Goal: Task Accomplishment & Management: Use online tool/utility

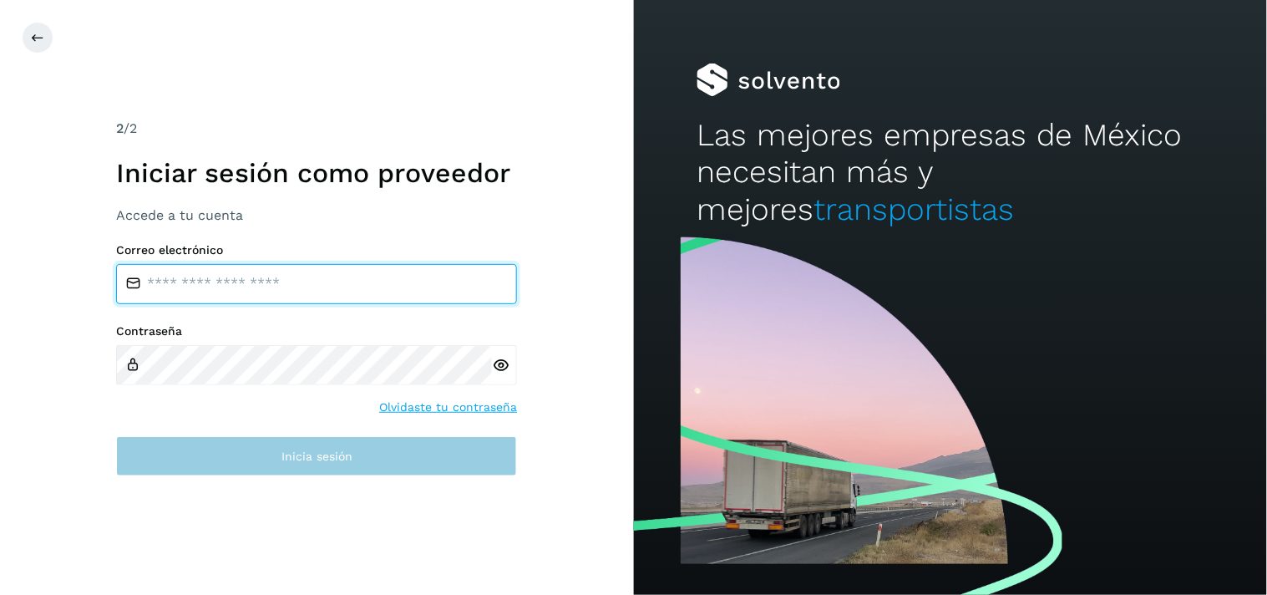
type input "**********"
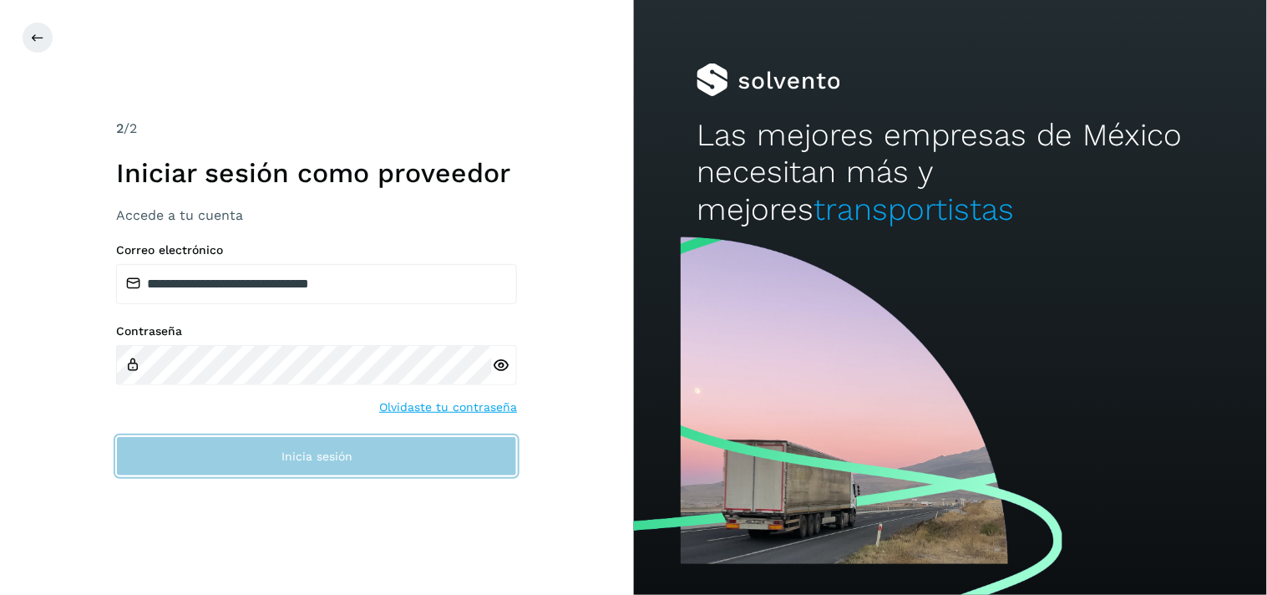
click at [271, 445] on button "Inicia sesión" at bounding box center [316, 456] width 401 height 40
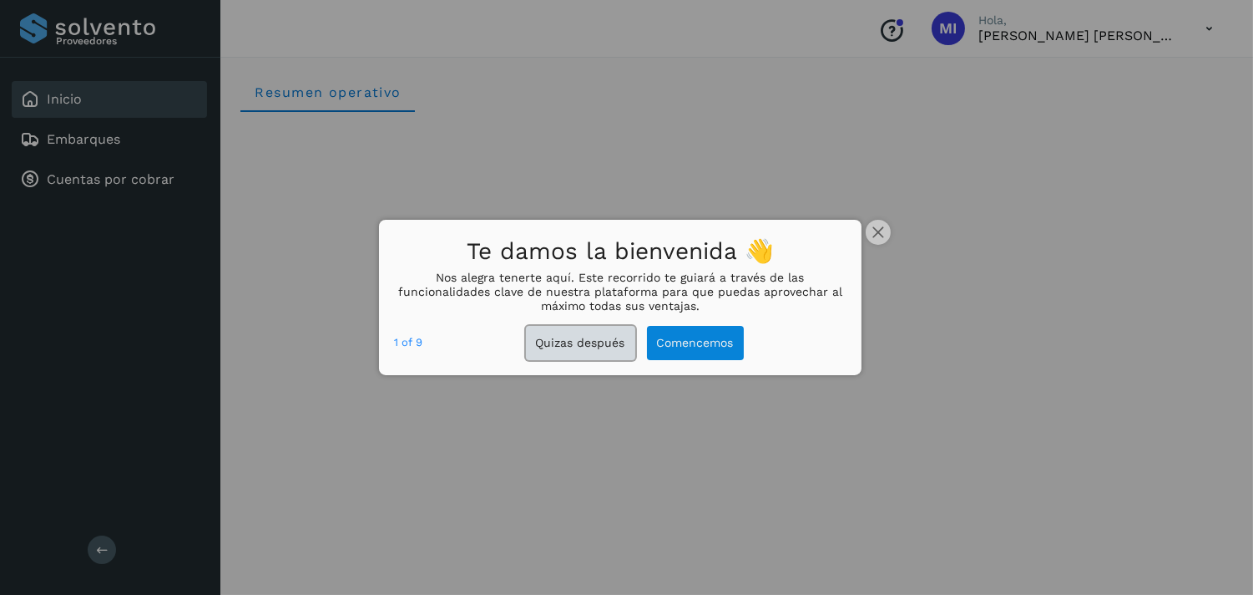
click at [595, 340] on button "Quizas después" at bounding box center [580, 343] width 109 height 34
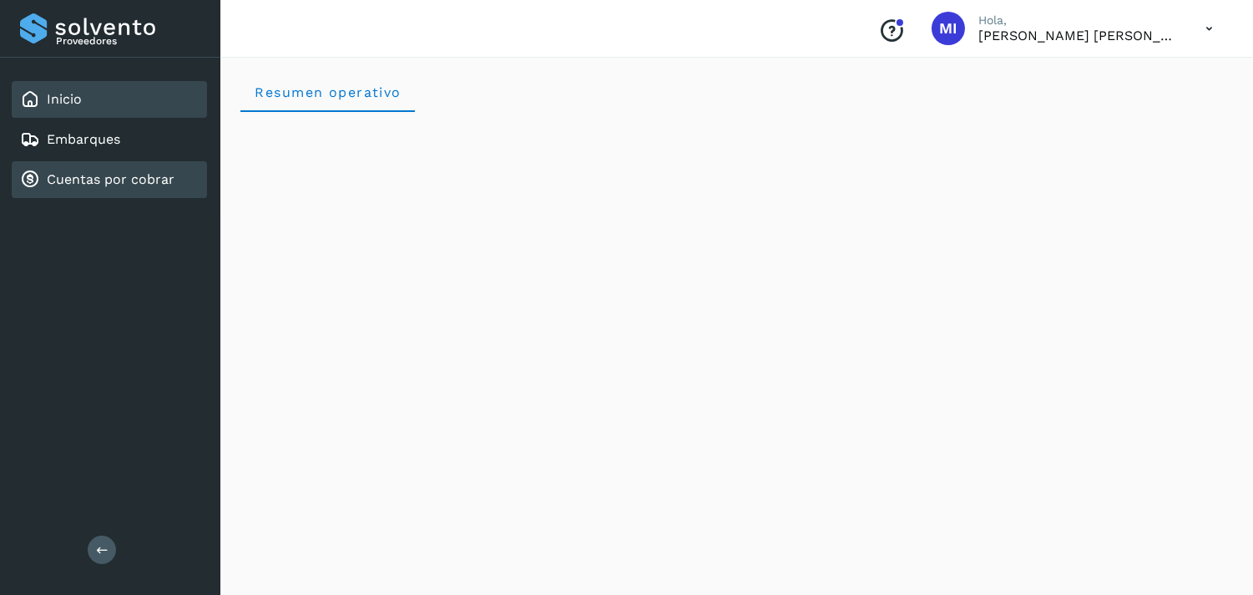
click at [123, 171] on link "Cuentas por cobrar" at bounding box center [111, 179] width 128 height 16
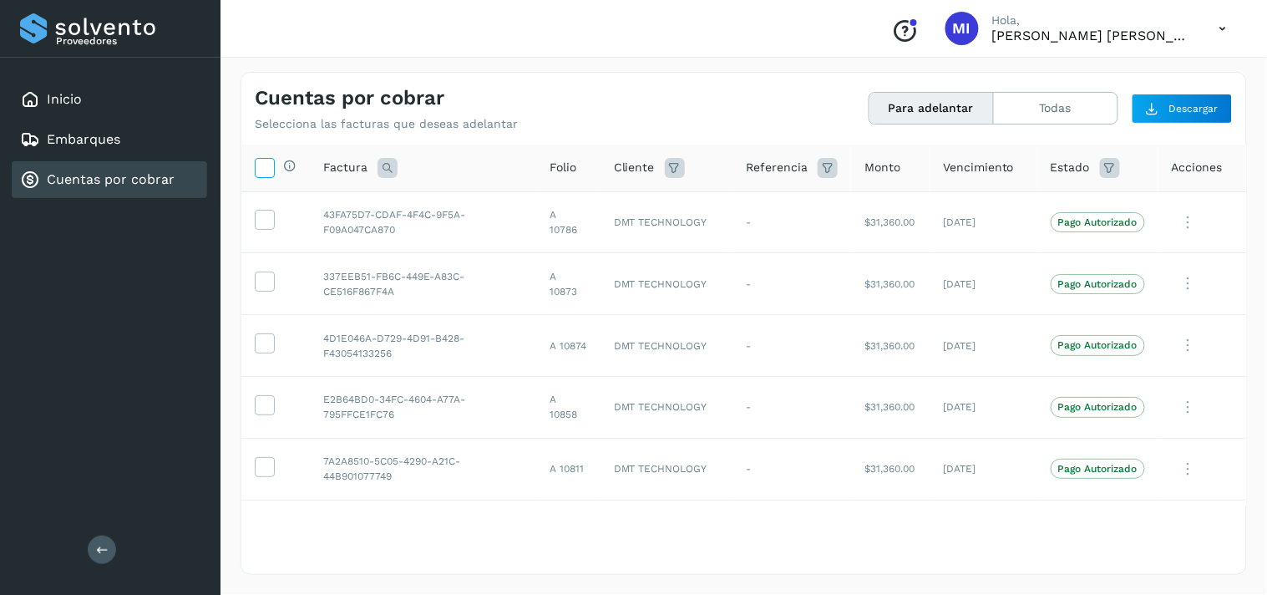
click at [261, 167] on icon at bounding box center [265, 167] width 18 height 18
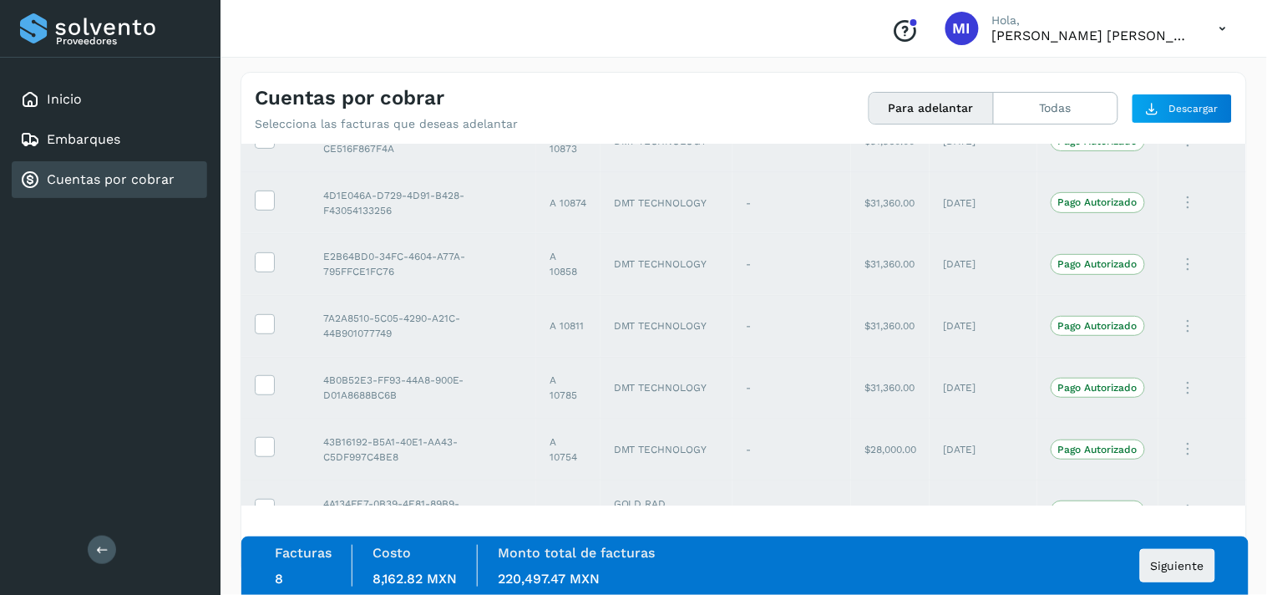
scroll to position [180, 0]
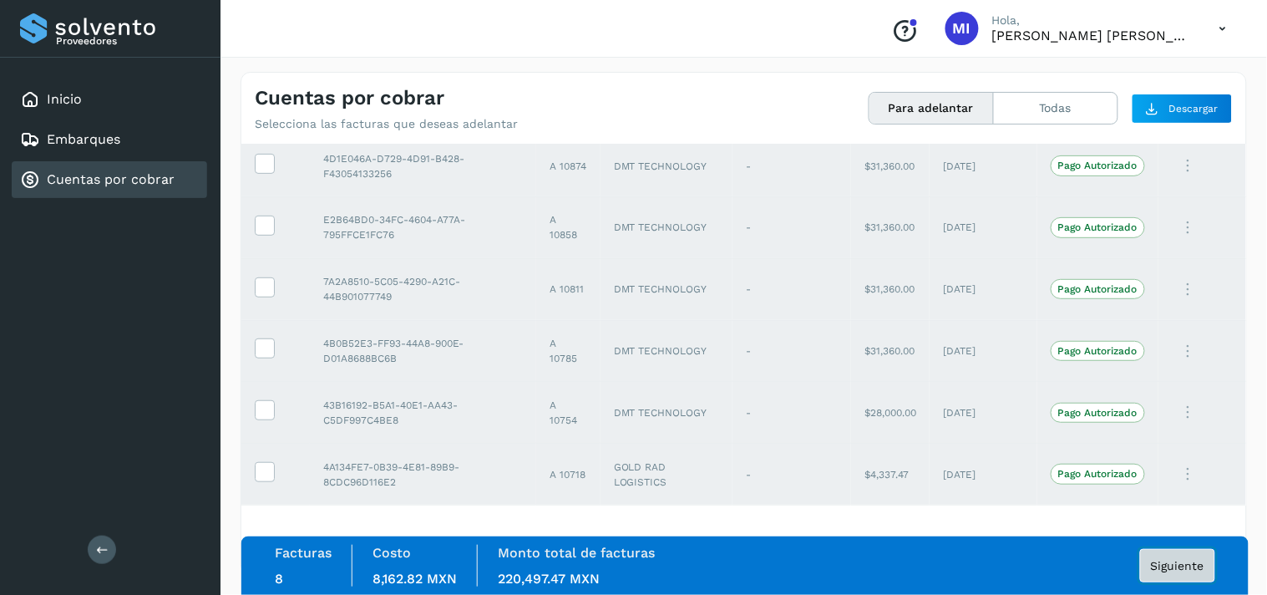
click at [1182, 559] on span "Siguiente" at bounding box center [1177, 565] width 53 height 12
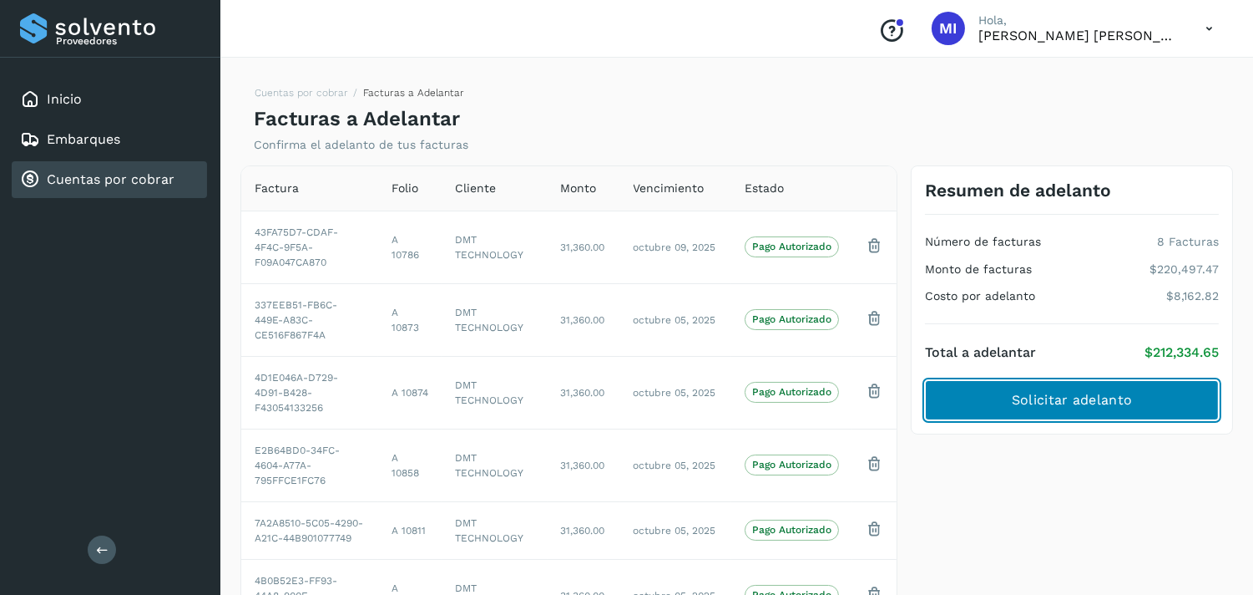
click at [1094, 398] on span "Solicitar adelanto" at bounding box center [1072, 400] width 120 height 18
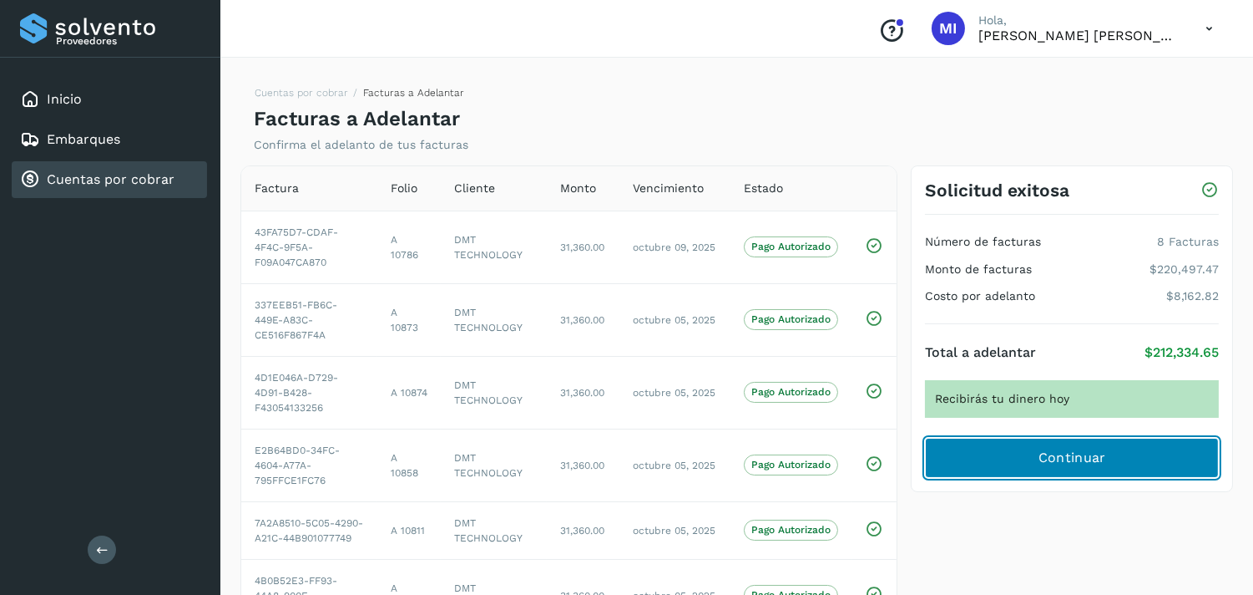
click at [1034, 463] on button "Continuar" at bounding box center [1072, 458] width 294 height 40
